Goal: Find contact information: Find contact information

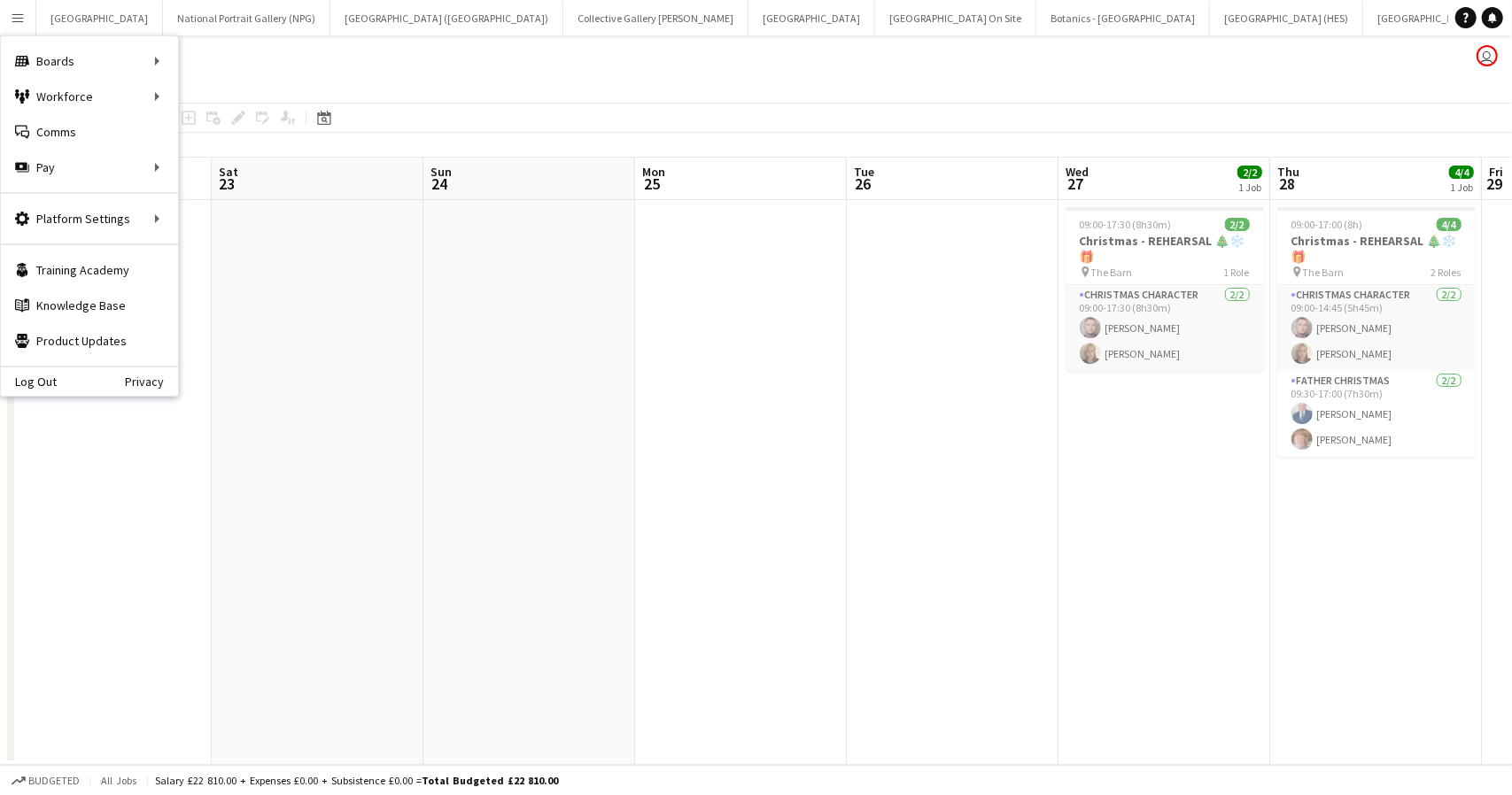
scroll to position [0, 739]
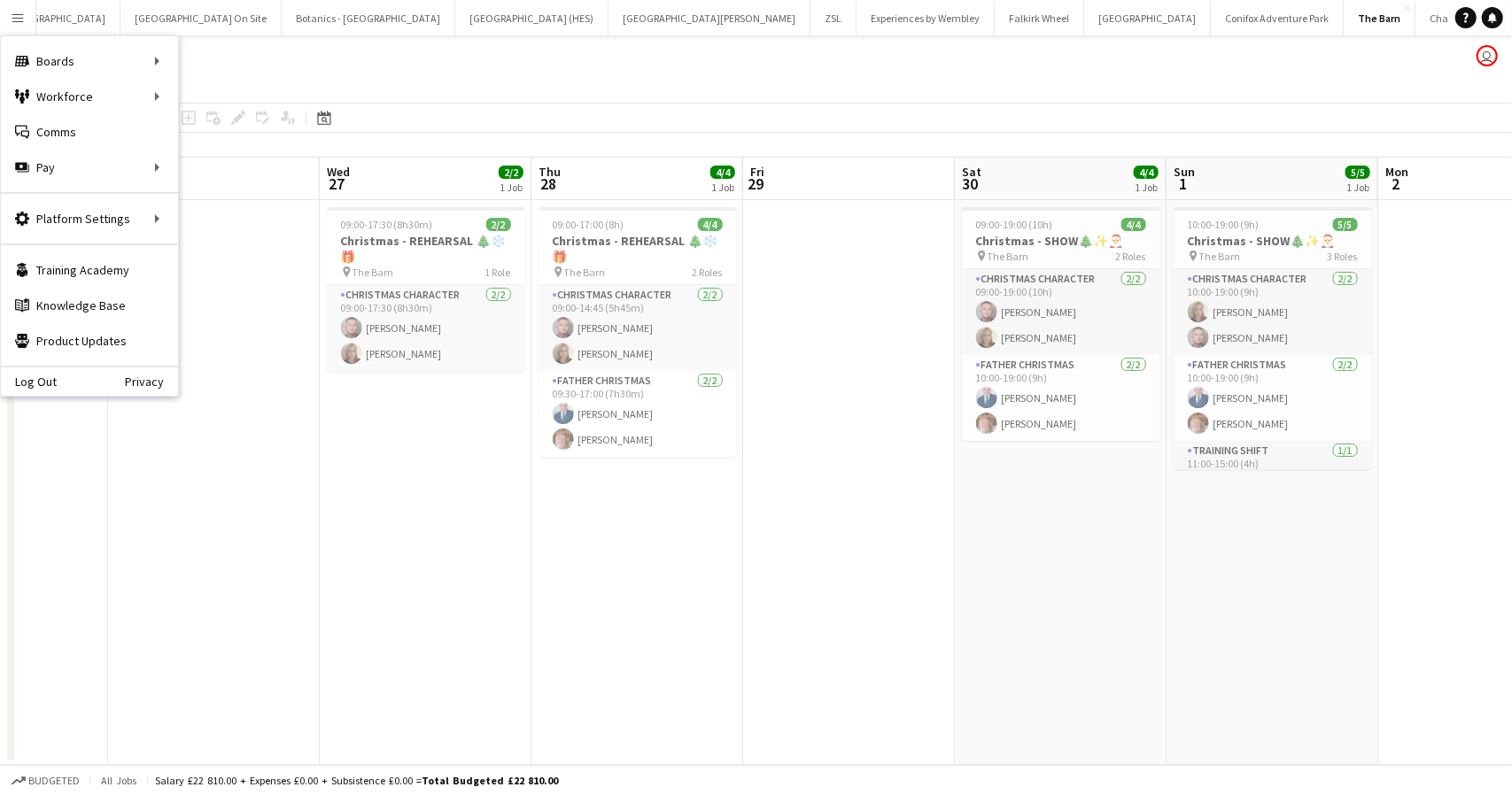
click at [336, 62] on div "The Barn user" at bounding box center [756, 53] width 1512 height 34
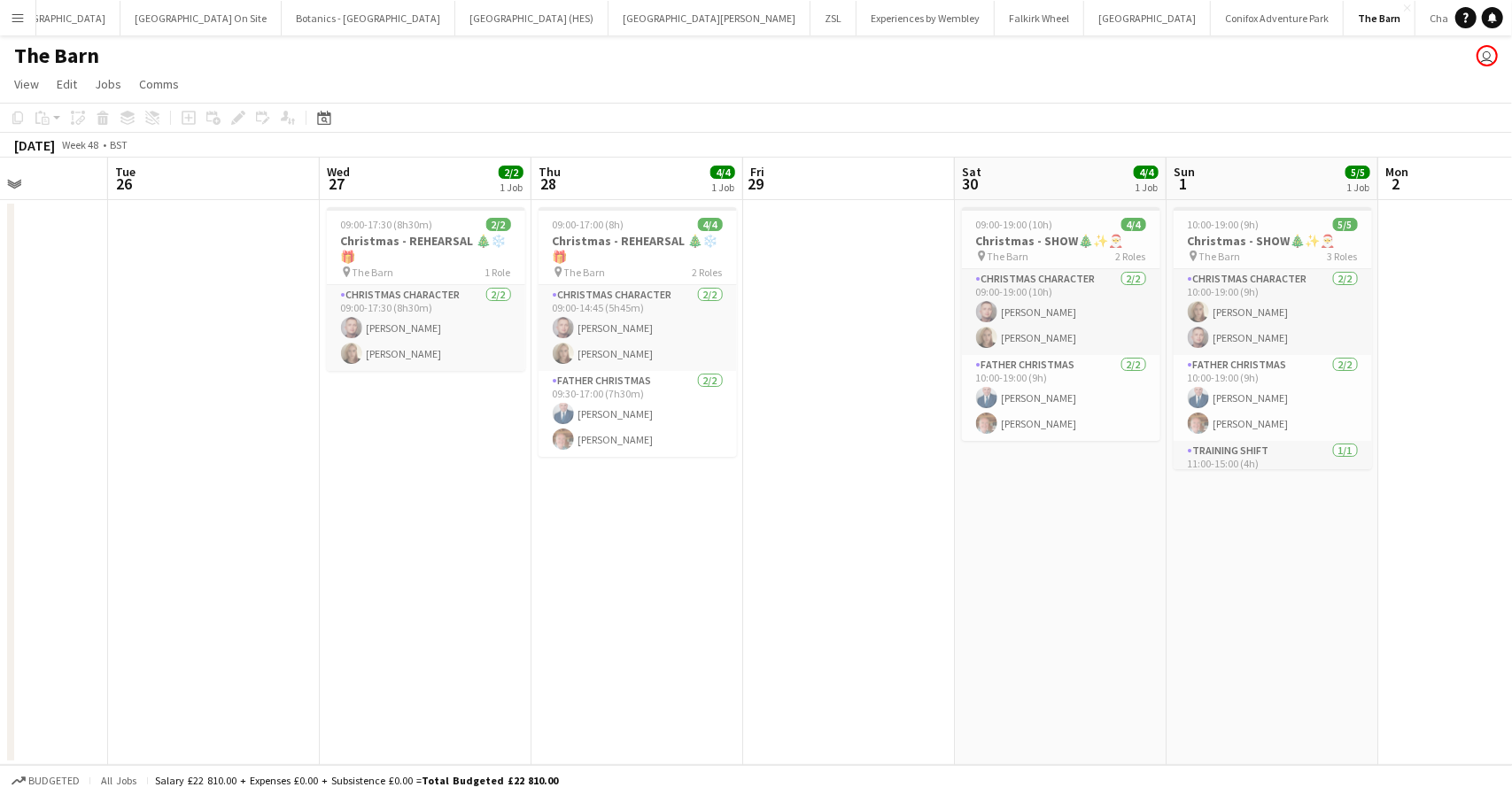
click at [15, 9] on button "Menu" at bounding box center [18, 18] width 36 height 36
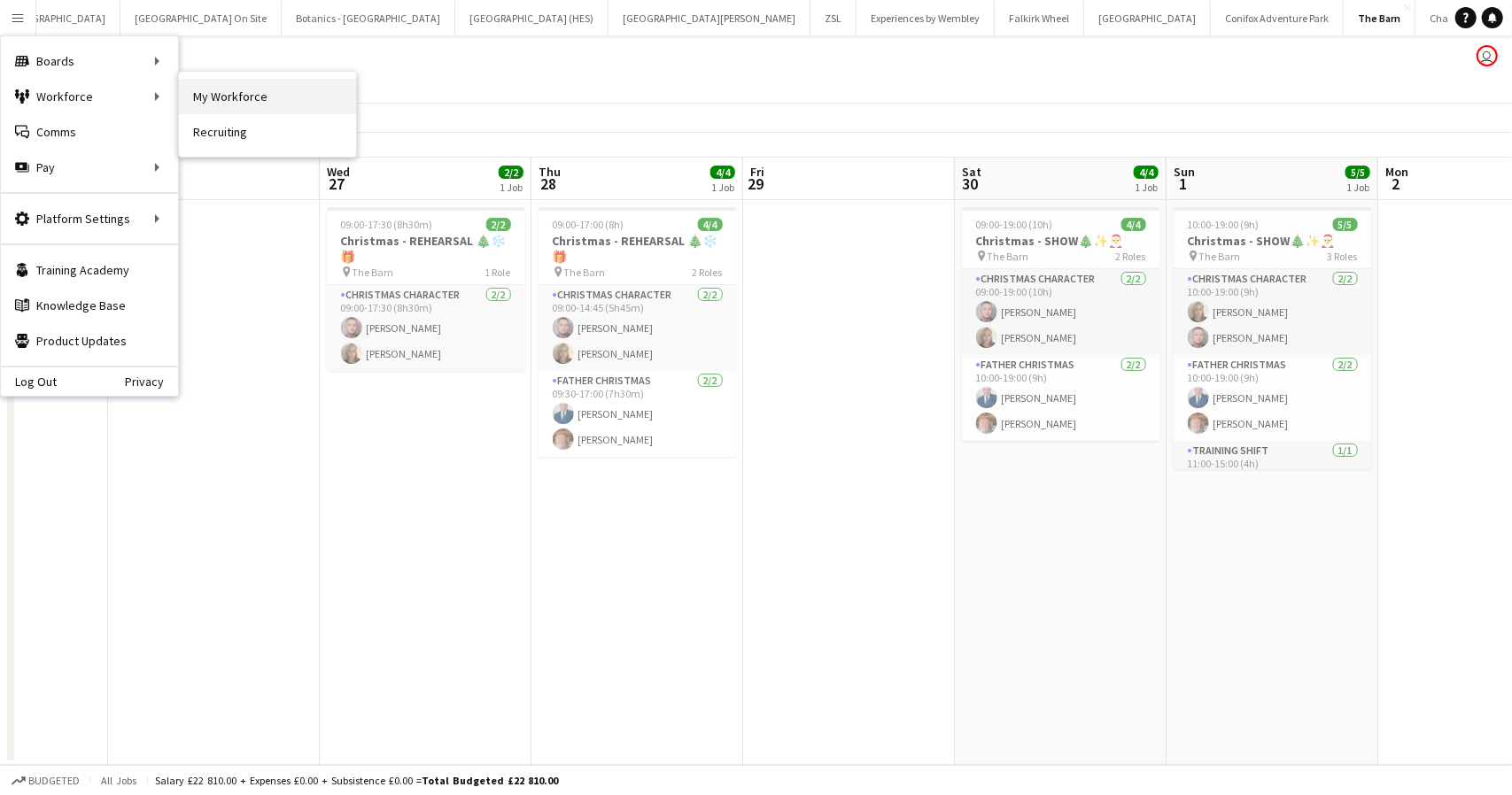
click at [213, 98] on link "My Workforce" at bounding box center [267, 97] width 178 height 36
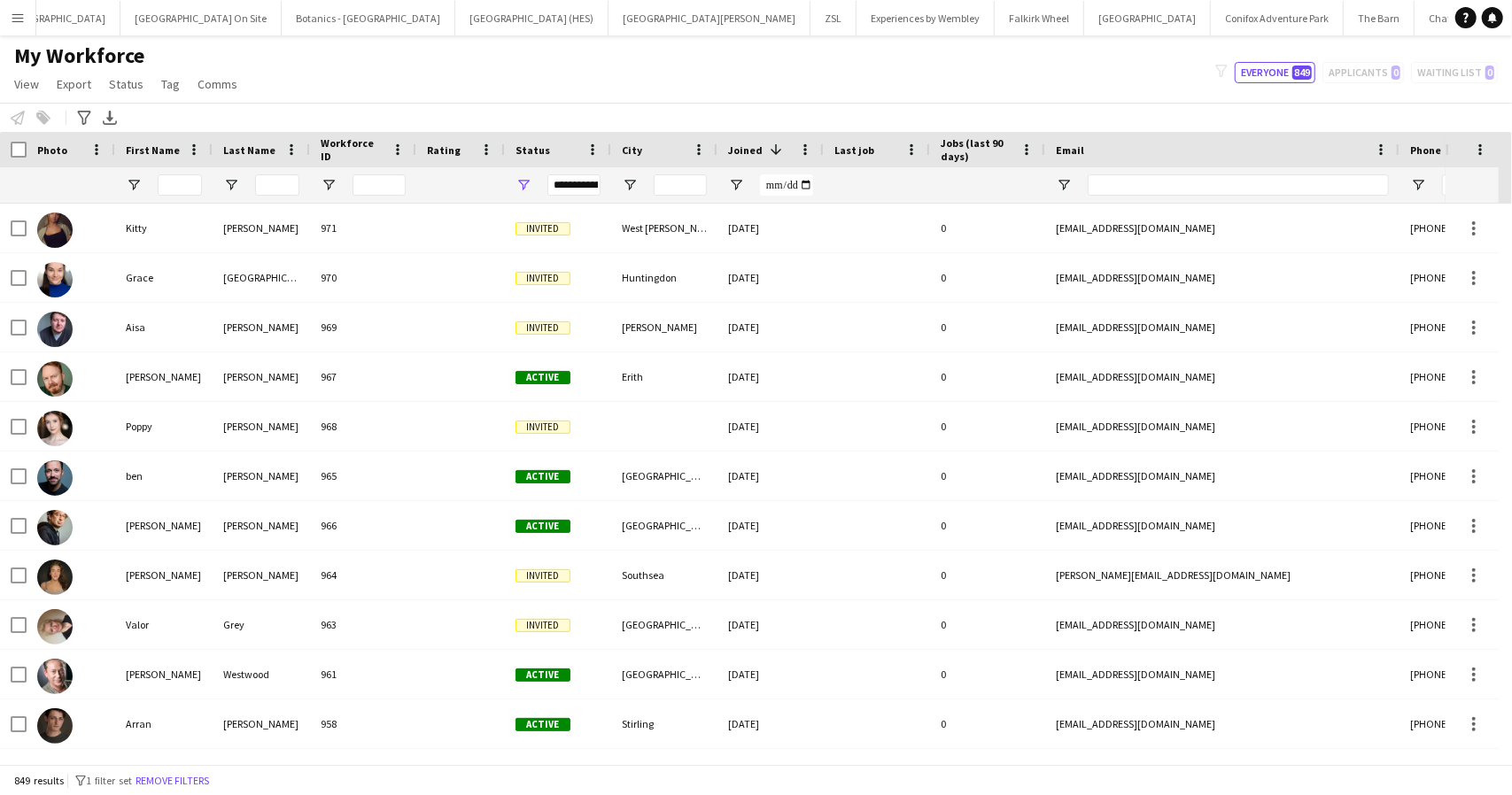
click at [18, 12] on app-icon "Menu" at bounding box center [18, 18] width 14 height 14
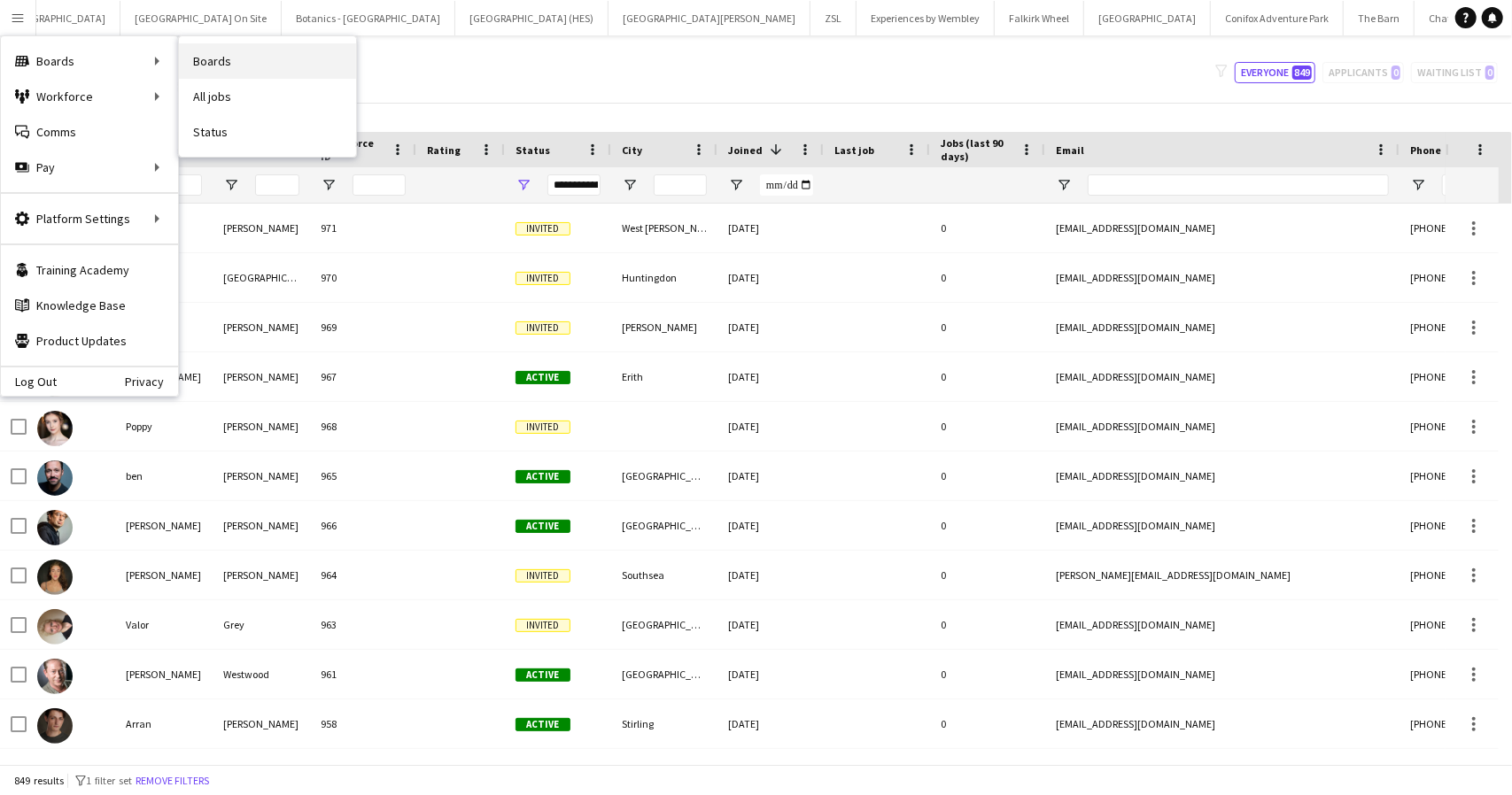
click at [212, 57] on link "Boards" at bounding box center [267, 62] width 178 height 36
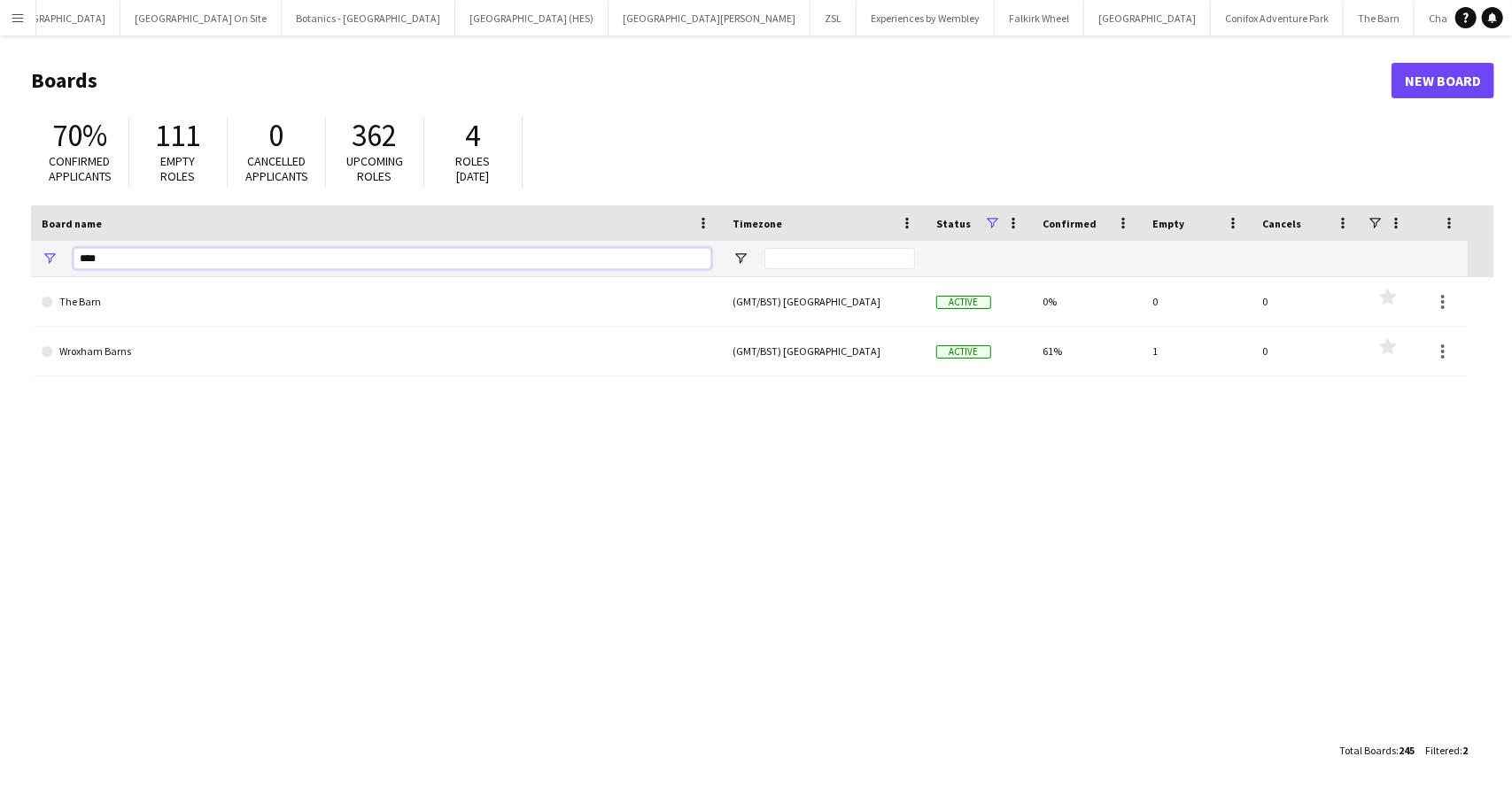
click at [115, 260] on input "****" at bounding box center [392, 258] width 638 height 21
click at [115, 258] on input "****" at bounding box center [392, 258] width 638 height 21
click at [115, 257] on input "****" at bounding box center [392, 258] width 638 height 21
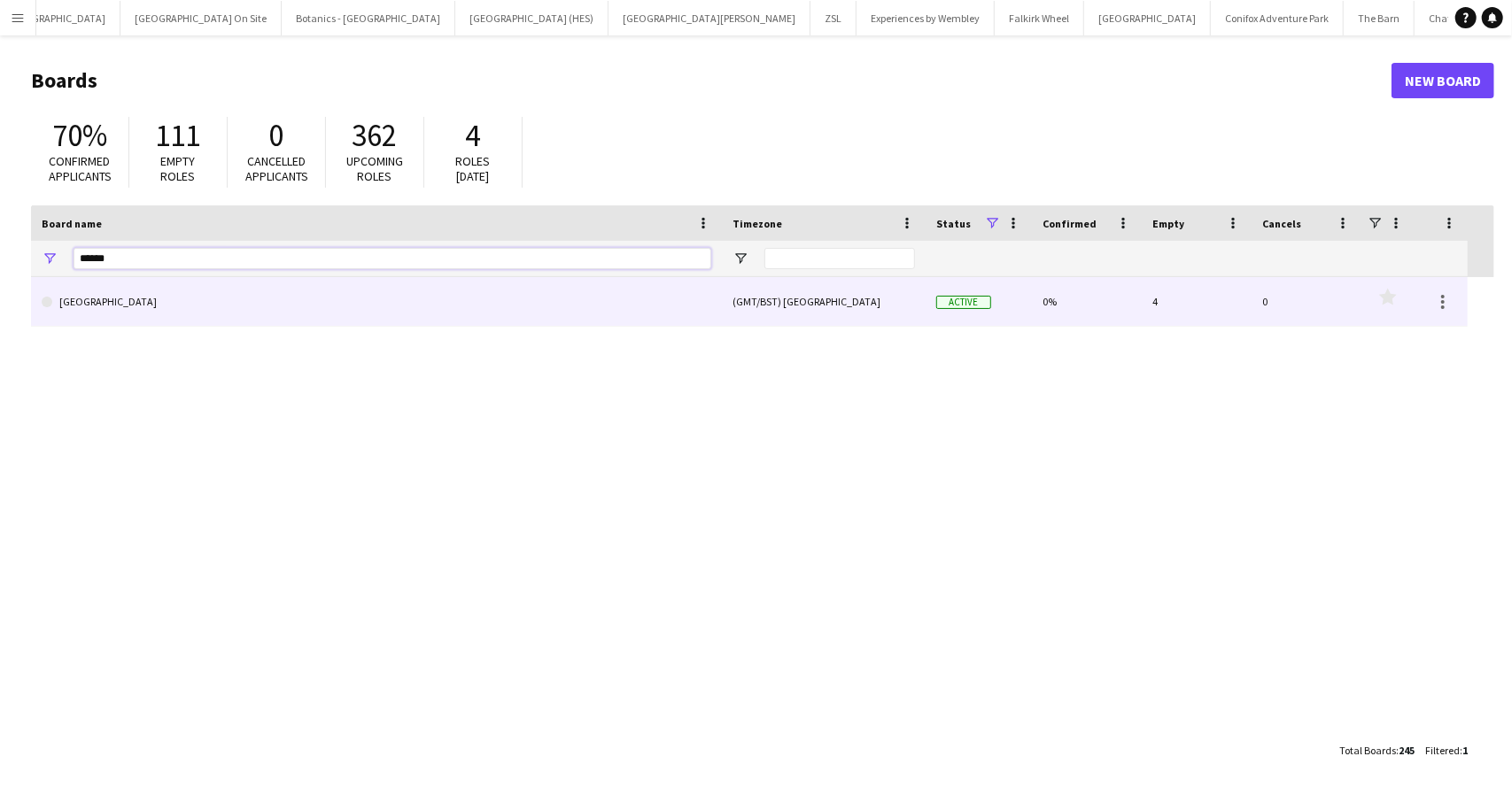
type input "******"
click at [130, 297] on link "[GEOGRAPHIC_DATA]" at bounding box center [376, 302] width 670 height 50
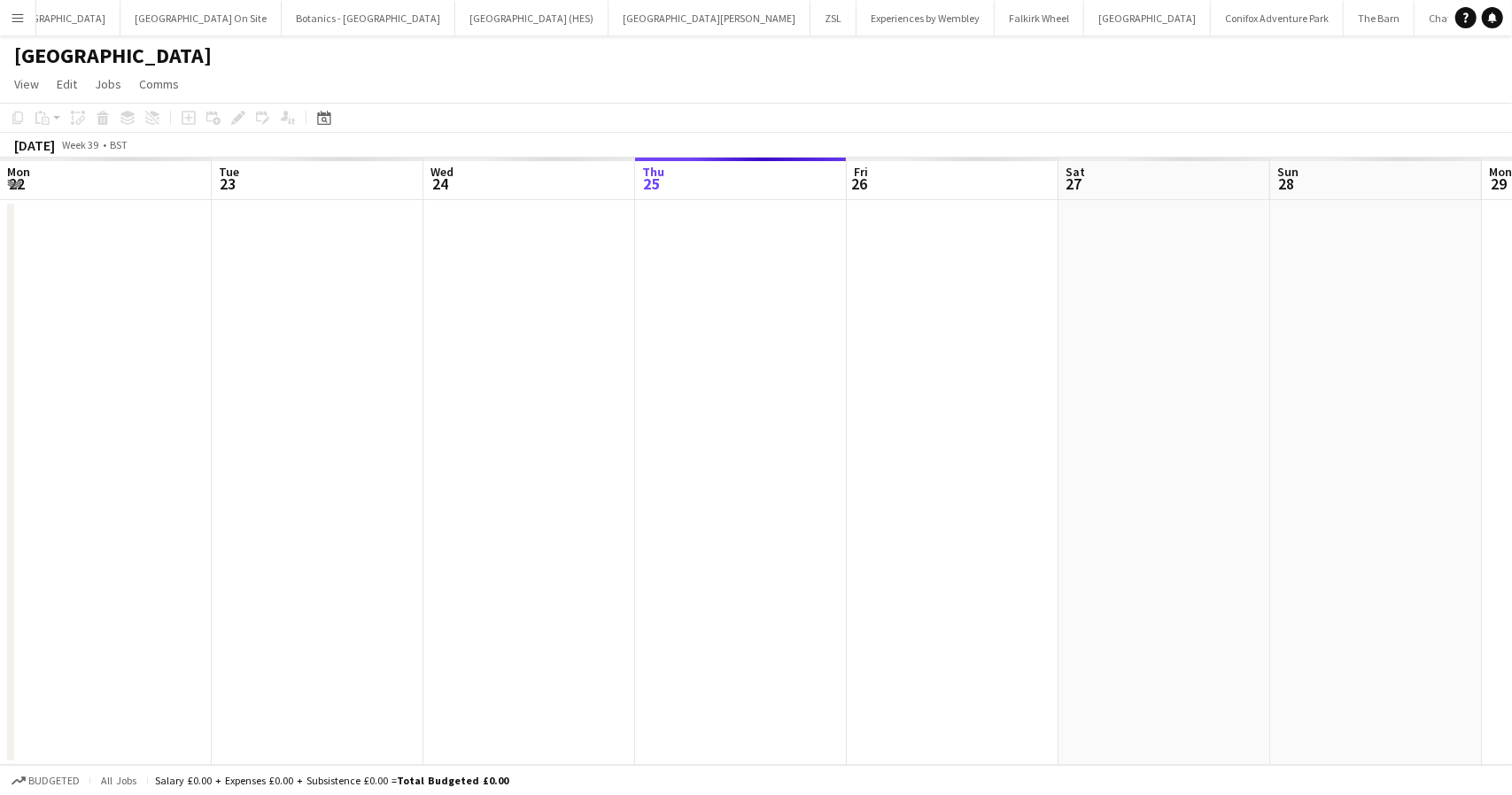
scroll to position [0, 423]
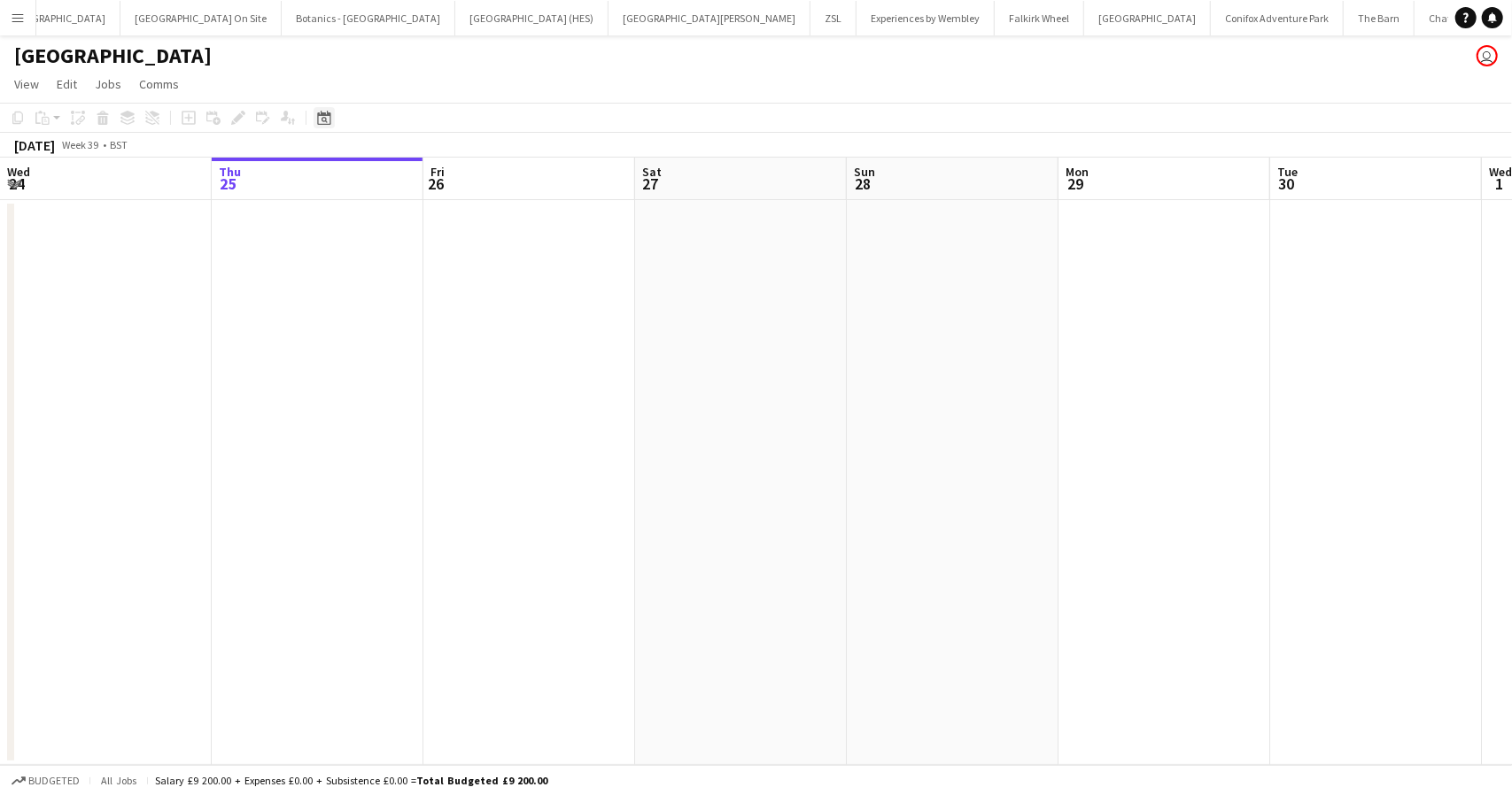
click at [320, 115] on icon at bounding box center [323, 118] width 13 height 14
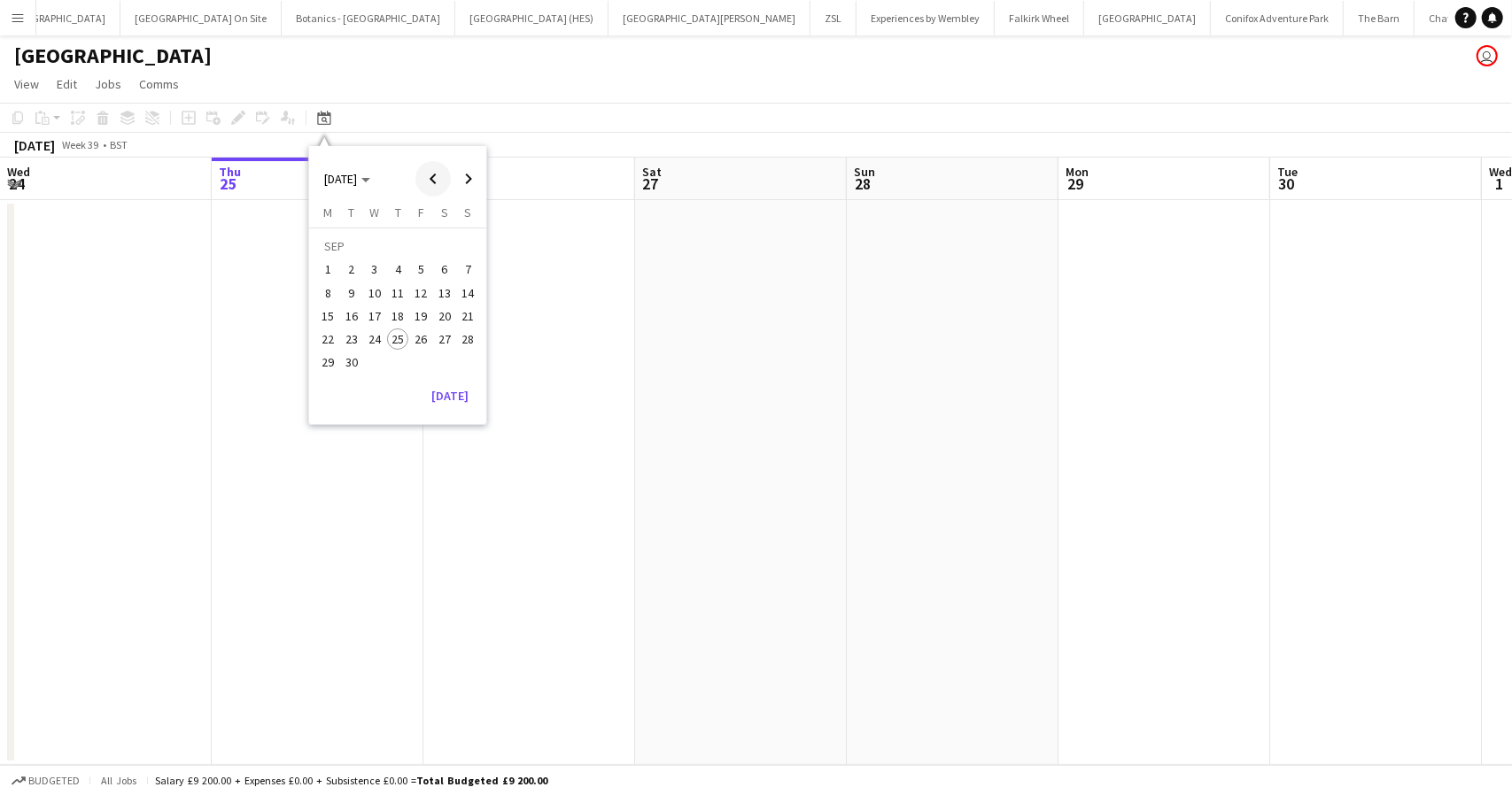
click at [433, 173] on span "Previous month" at bounding box center [433, 180] width 36 height 36
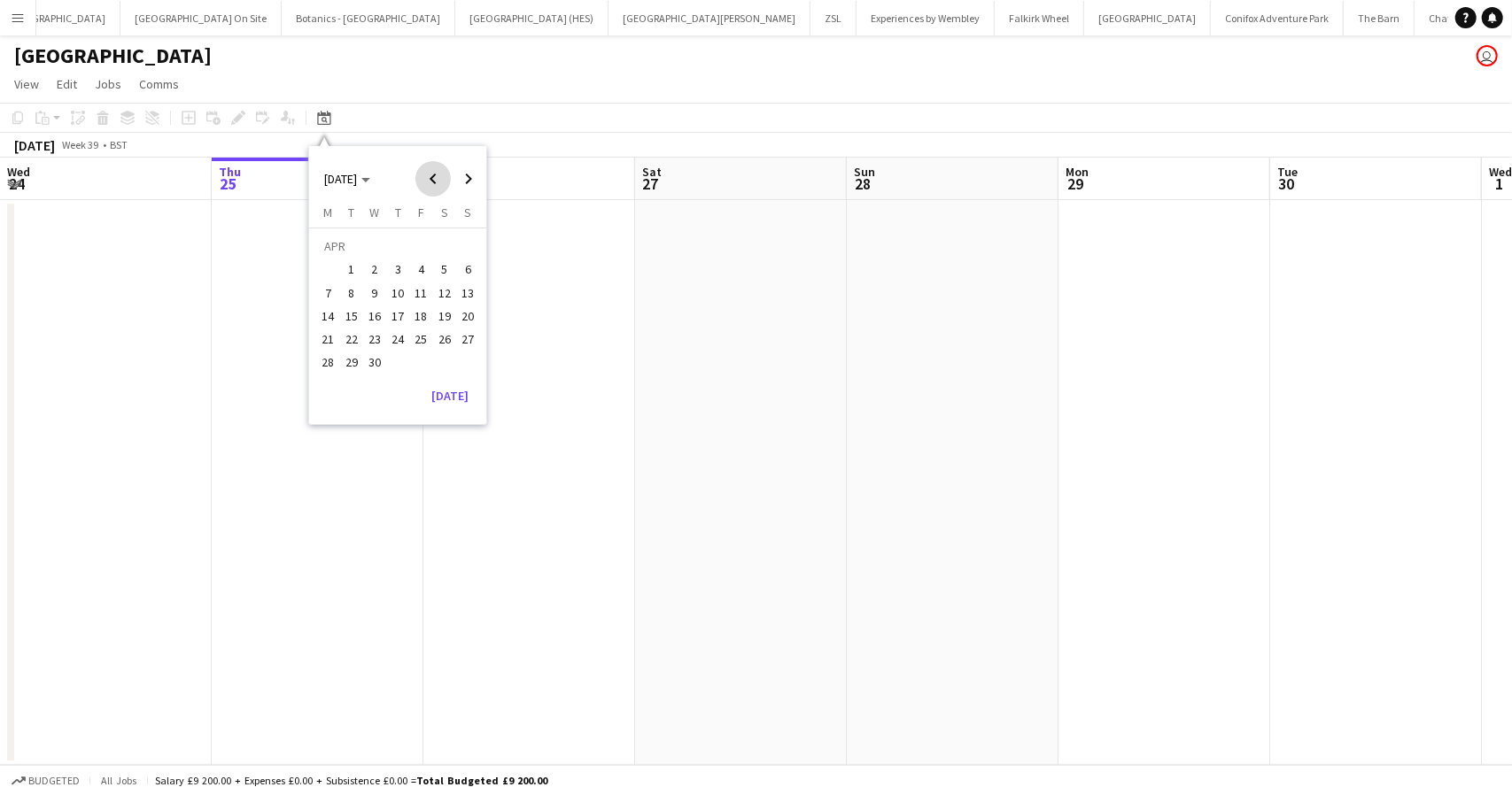
click at [433, 173] on span "Previous month" at bounding box center [433, 180] width 36 height 36
click at [416, 319] on span "20" at bounding box center [421, 320] width 21 height 21
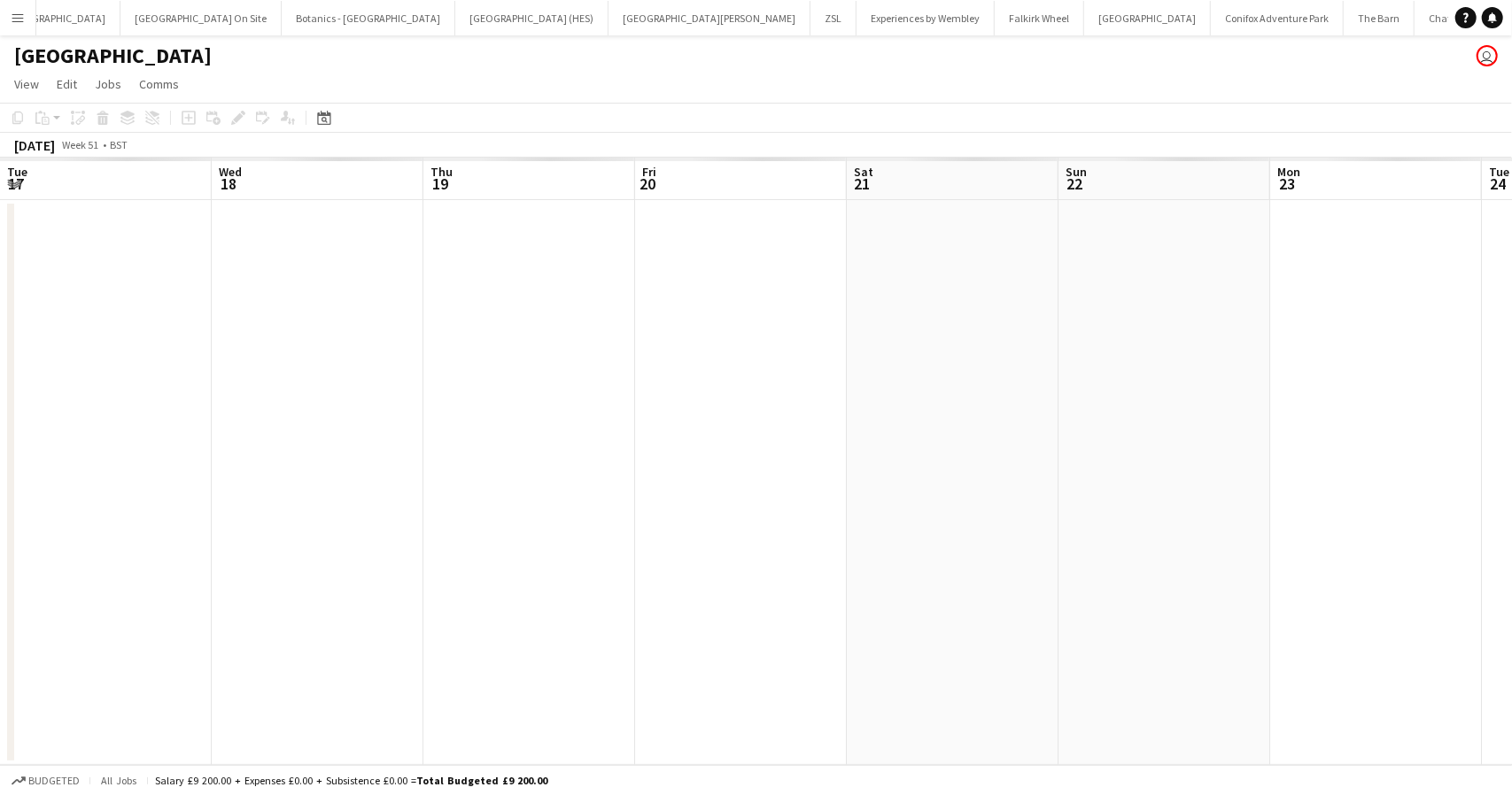
scroll to position [0, 610]
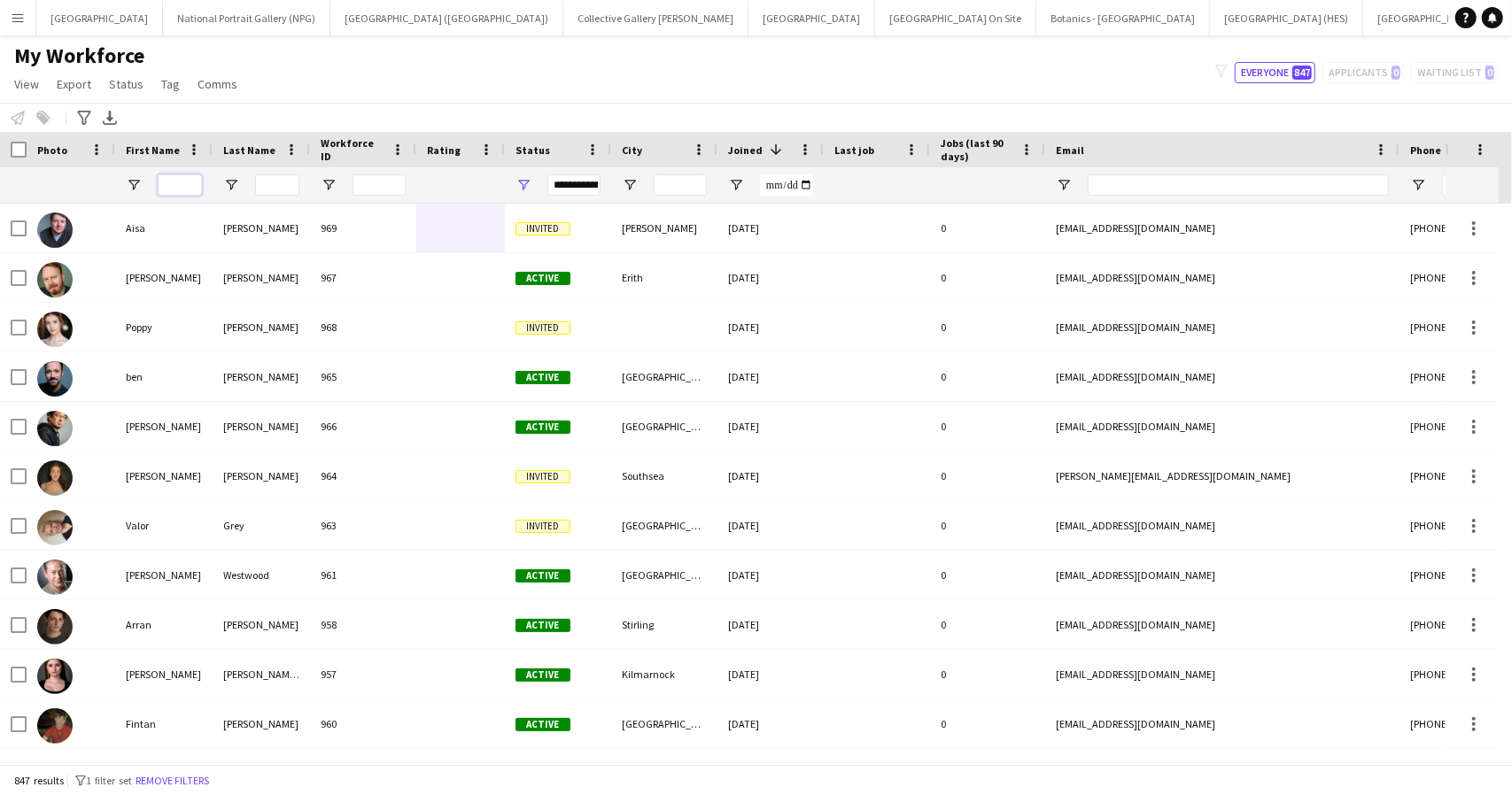
click at [183, 185] on input "First Name Filter Input" at bounding box center [180, 185] width 44 height 21
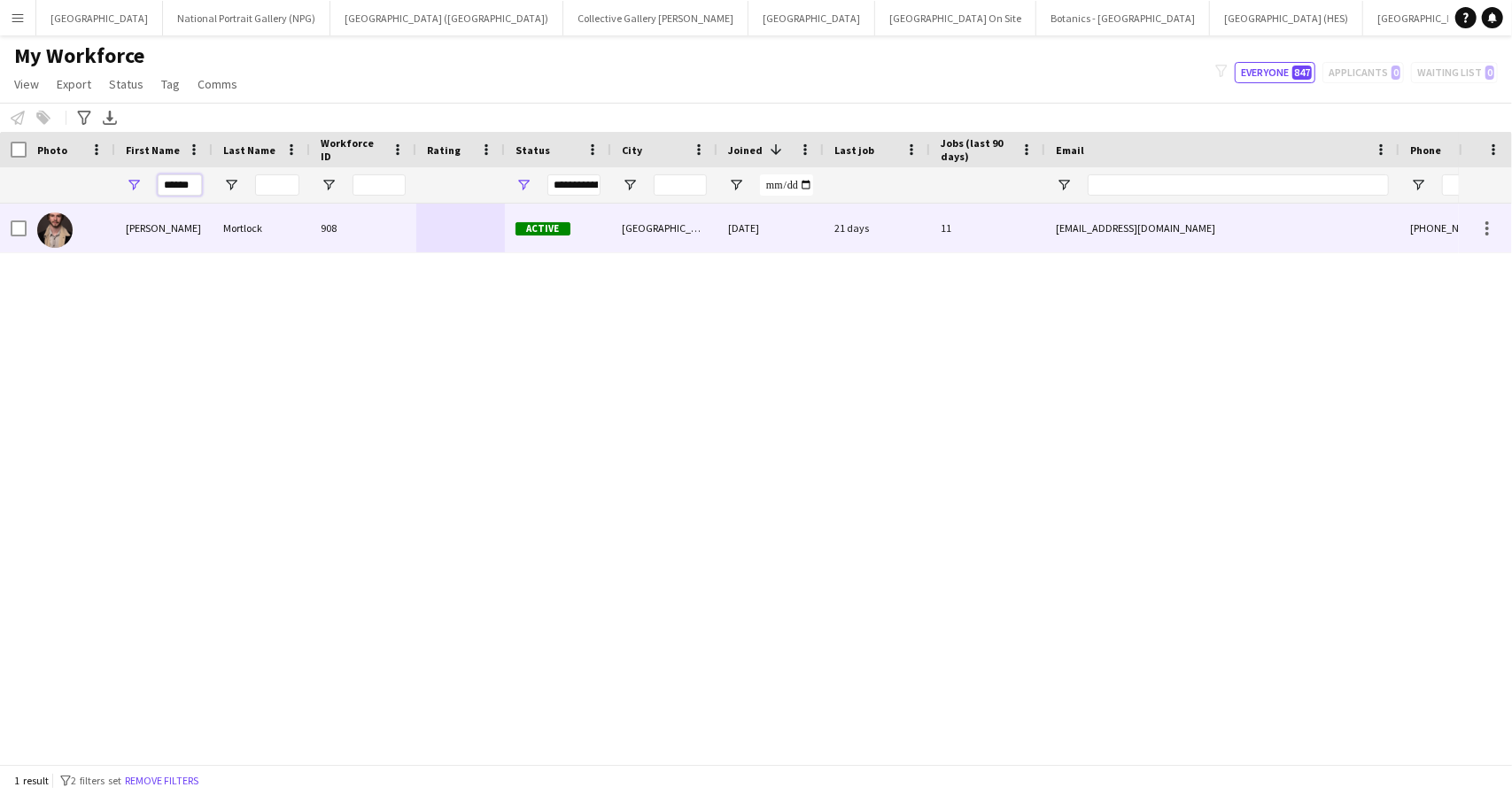
type input "******"
click at [210, 228] on div "[PERSON_NAME]" at bounding box center [164, 227] width 98 height 49
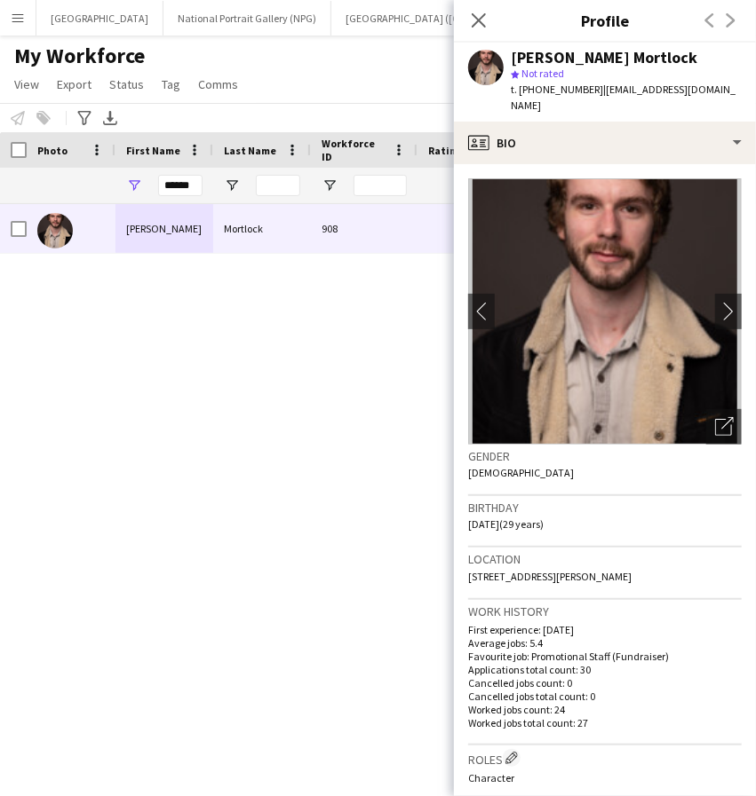
drag, startPoint x: 676, startPoint y: 562, endPoint x: 457, endPoint y: 557, distance: 219.3
click at [457, 557] on app-crew-profile-bio "chevron-left chevron-right Open photos pop-in Gender [DEMOGRAPHIC_DATA] Birthda…" at bounding box center [605, 480] width 302 height 632
copy span "[STREET_ADDRESS][PERSON_NAME]"
click at [579, 569] on div "Location [STREET_ADDRESS][PERSON_NAME]" at bounding box center [604, 573] width 273 height 51
drag, startPoint x: 588, startPoint y: 92, endPoint x: 535, endPoint y: 102, distance: 53.3
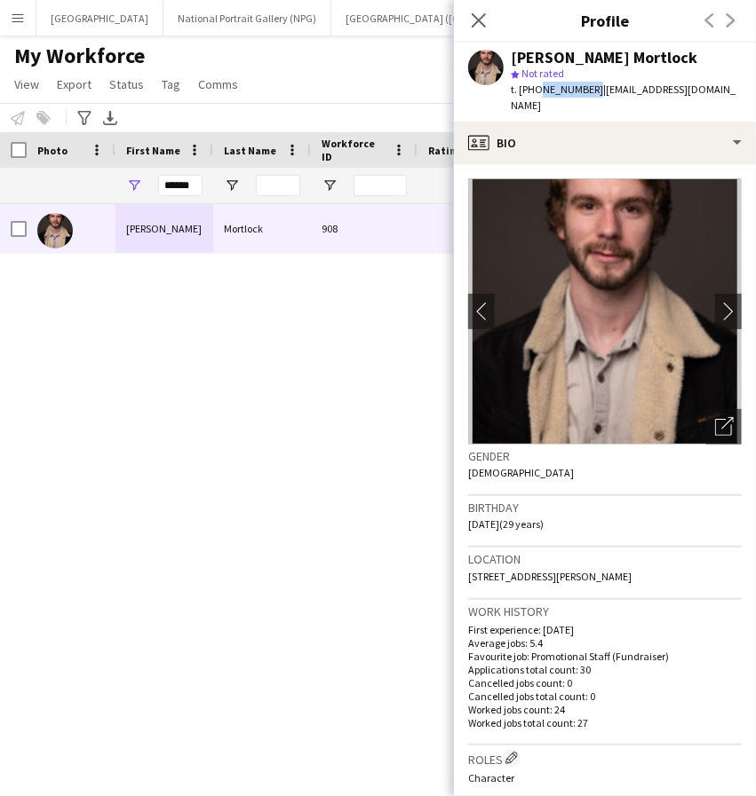
click at [535, 102] on div "[PERSON_NAME] Mortlock star Not rated t. [PHONE_NUMBER] | [EMAIL_ADDRESS][DOMAI…" at bounding box center [605, 82] width 302 height 79
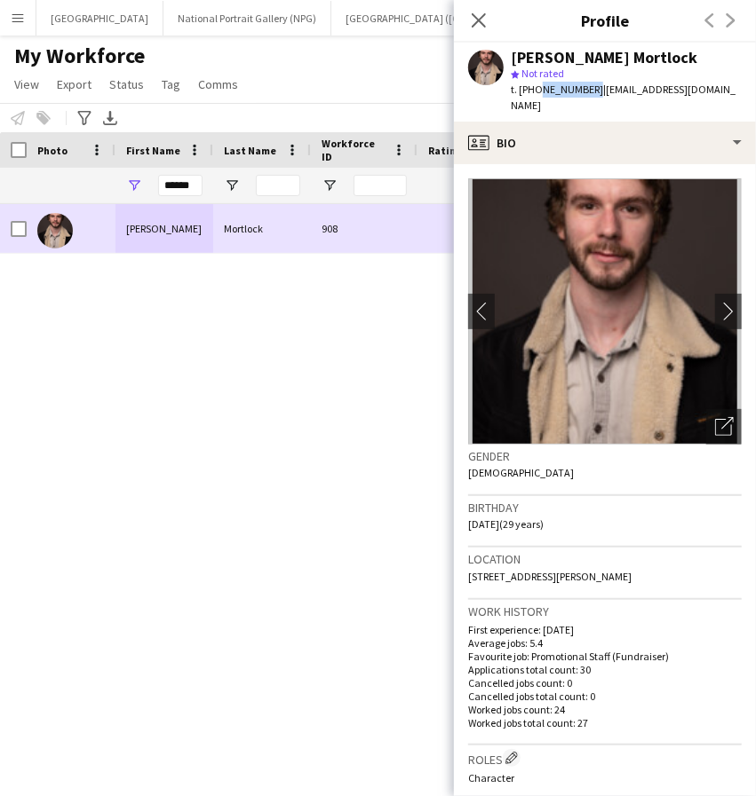
copy span "7806984442"
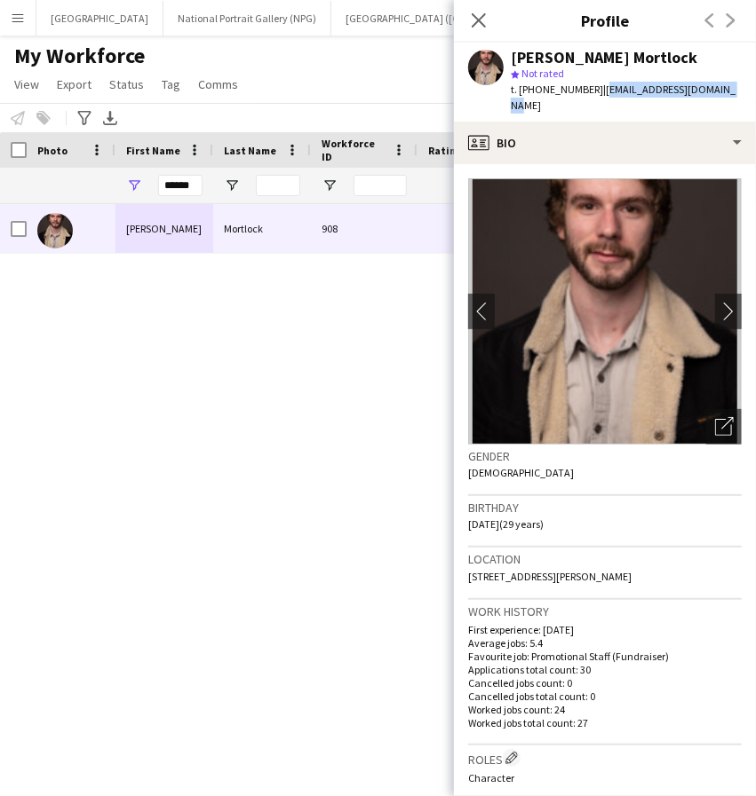
drag, startPoint x: 731, startPoint y: 92, endPoint x: 595, endPoint y: 91, distance: 135.8
click at [595, 91] on div "[PERSON_NAME] Mortlock star Not rated t. [PHONE_NUMBER] | [EMAIL_ADDRESS][DOMAI…" at bounding box center [605, 82] width 302 height 79
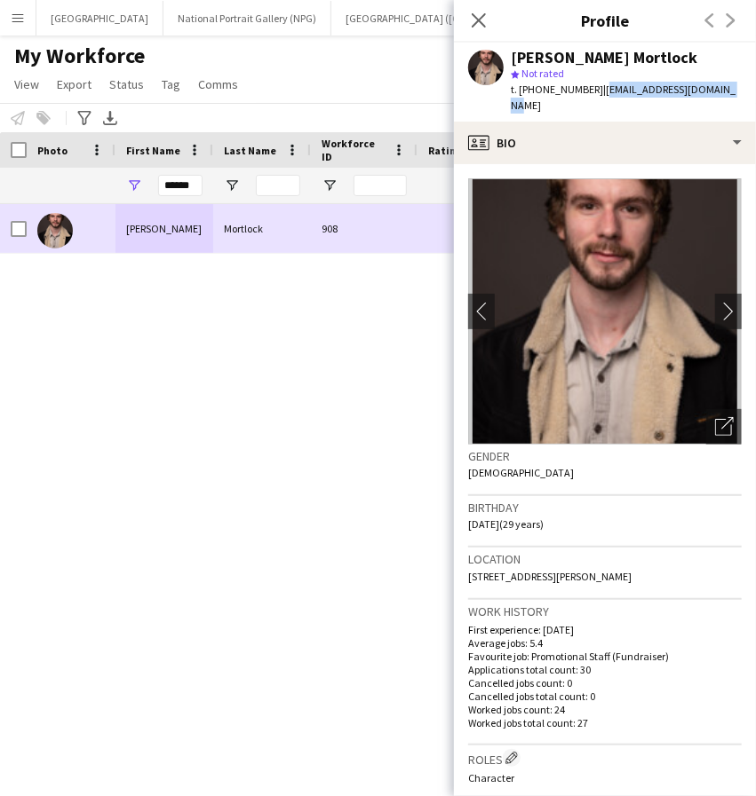
copy span "[EMAIL_ADDRESS][DOMAIN_NAME]"
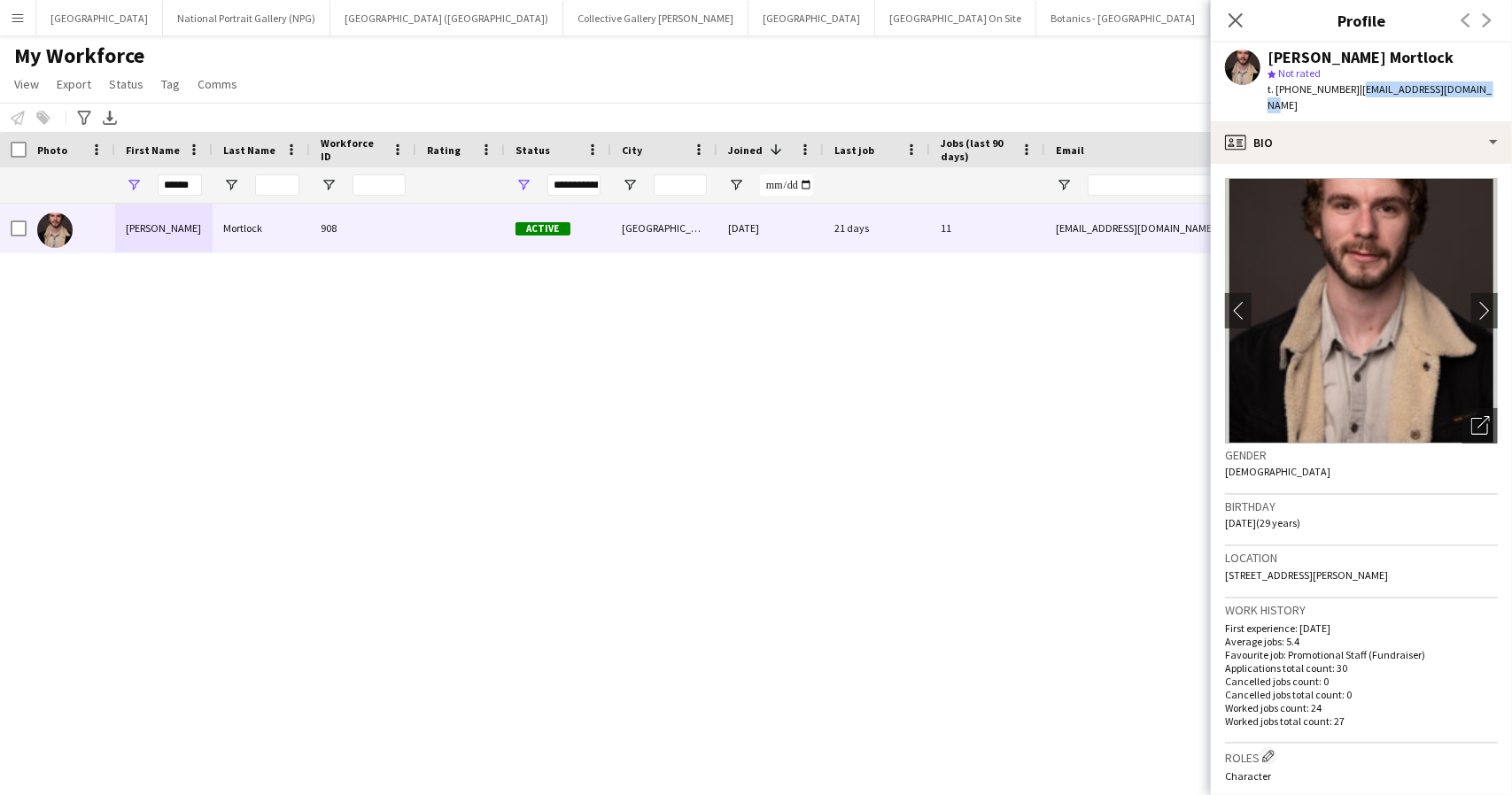
copy span "[EMAIL_ADDRESS][DOMAIN_NAME]"
